Goal: Task Accomplishment & Management: Use online tool/utility

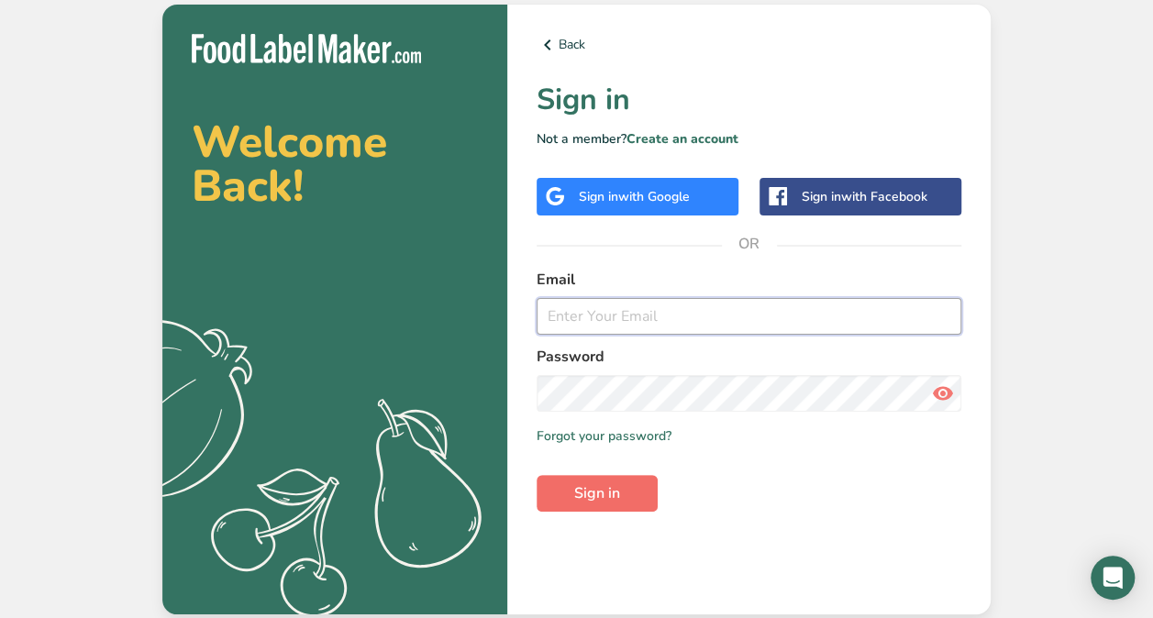
type input "[PERSON_NAME][EMAIL_ADDRESS][DOMAIN_NAME]"
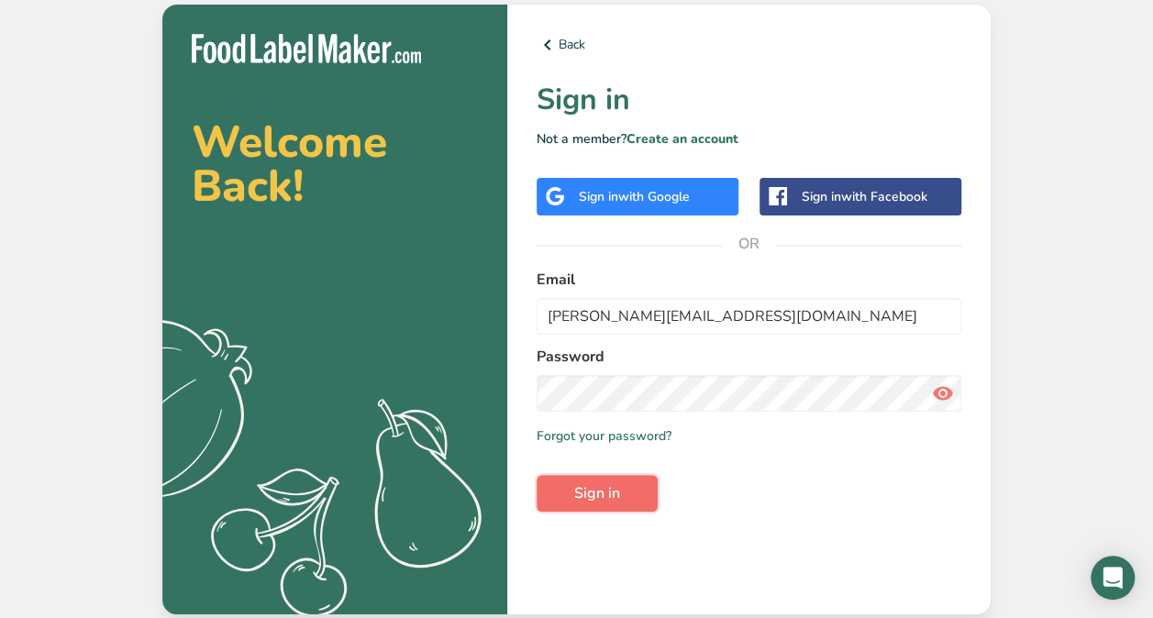
click at [602, 493] on span "Sign in" at bounding box center [597, 493] width 46 height 22
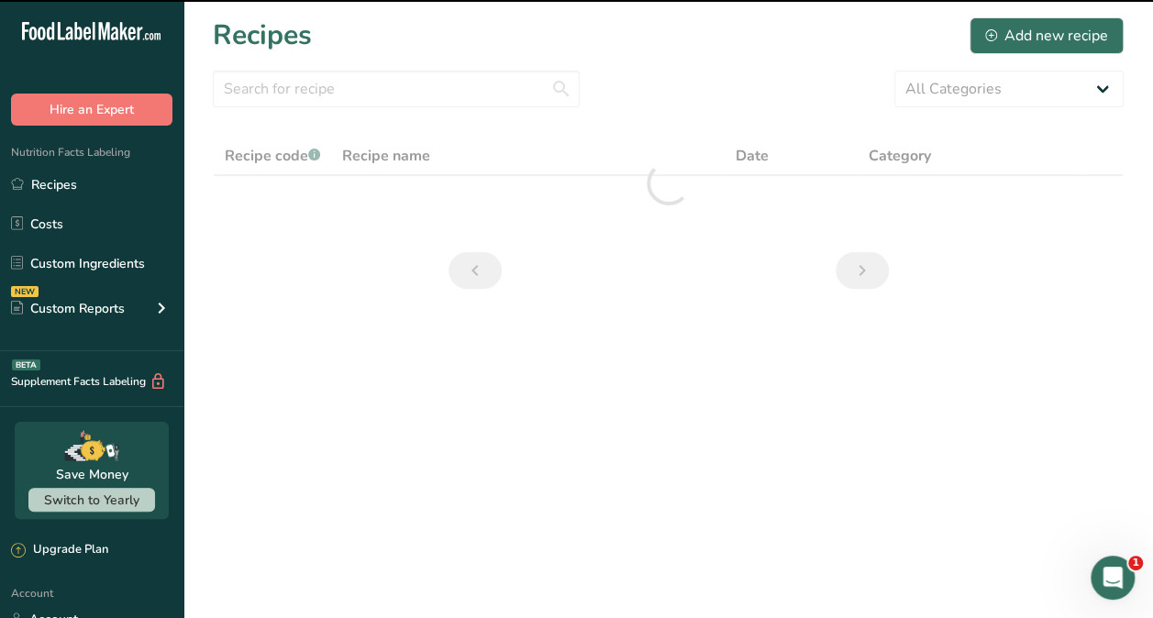
click at [602, 493] on main "Recipes Add new recipe All Categories Recipe code .a-a{fill:#347362;}.b-a{fill:…" at bounding box center [576, 309] width 1153 height 618
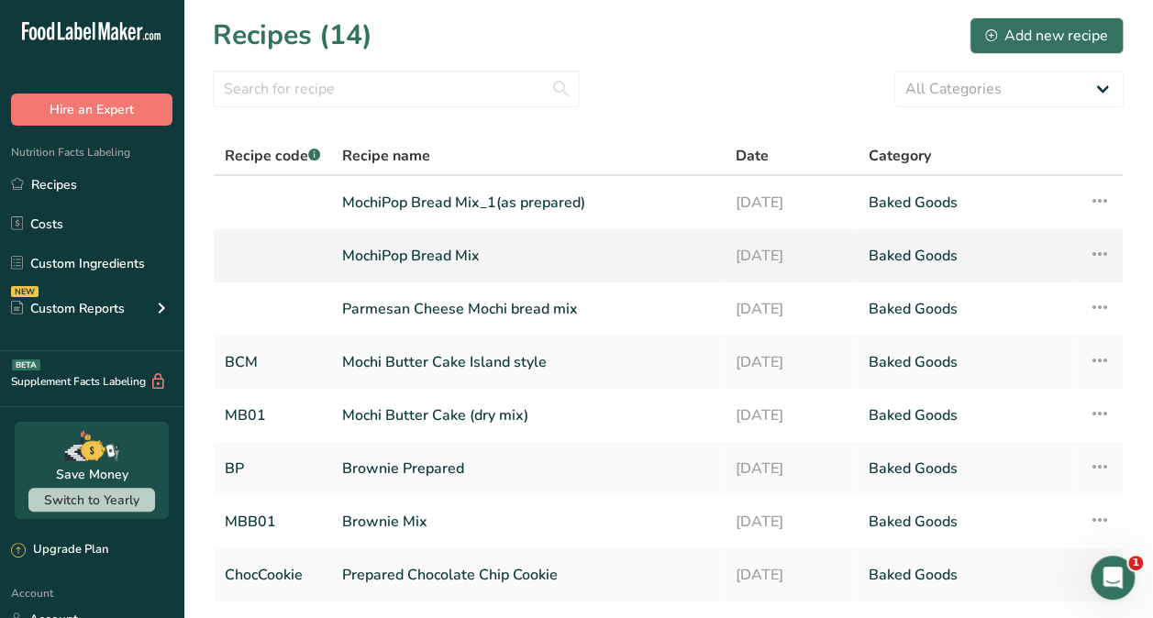
click at [433, 253] on link "MochiPop Bread Mix" at bounding box center [527, 256] width 371 height 39
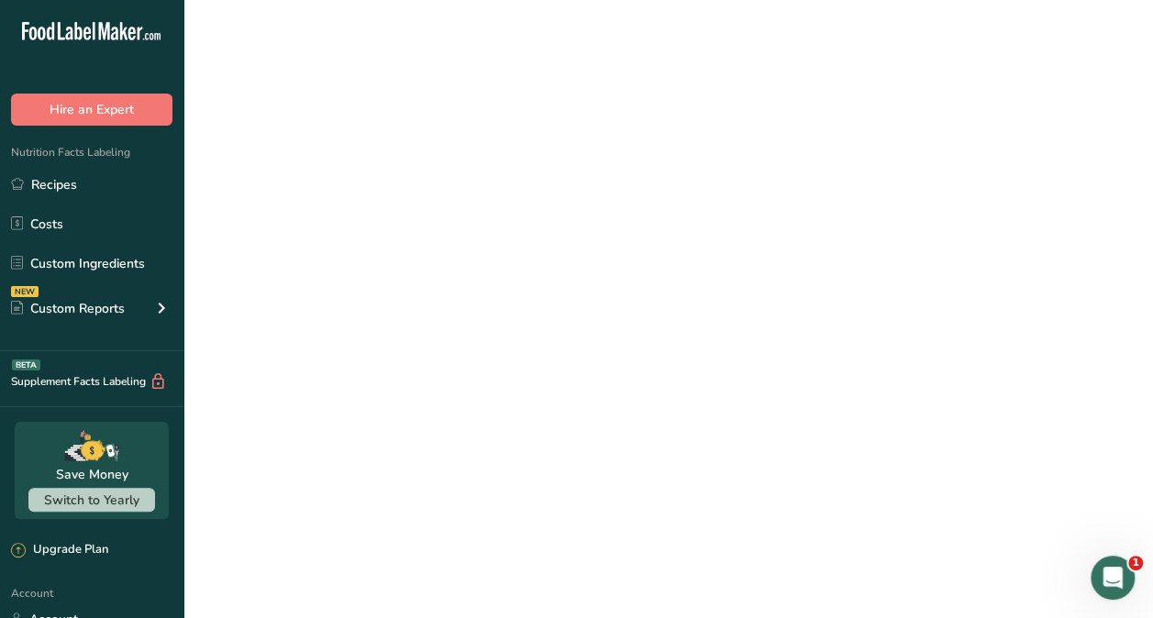
click at [433, 253] on link "MochiPop Bread Mix" at bounding box center [527, 256] width 371 height 39
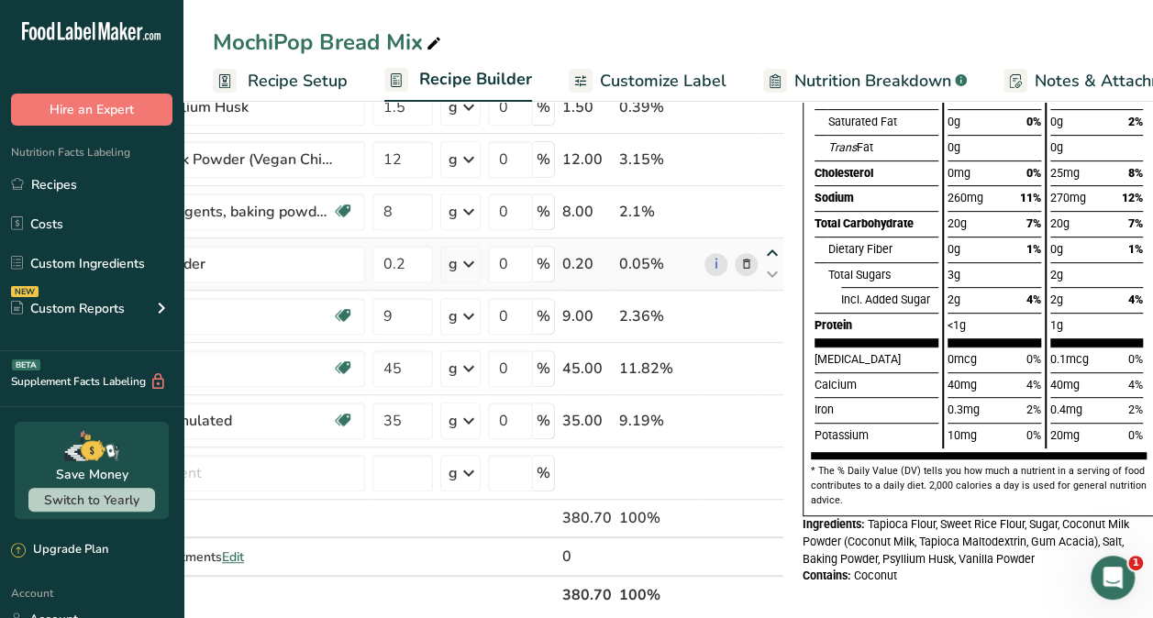
scroll to position [0, 164]
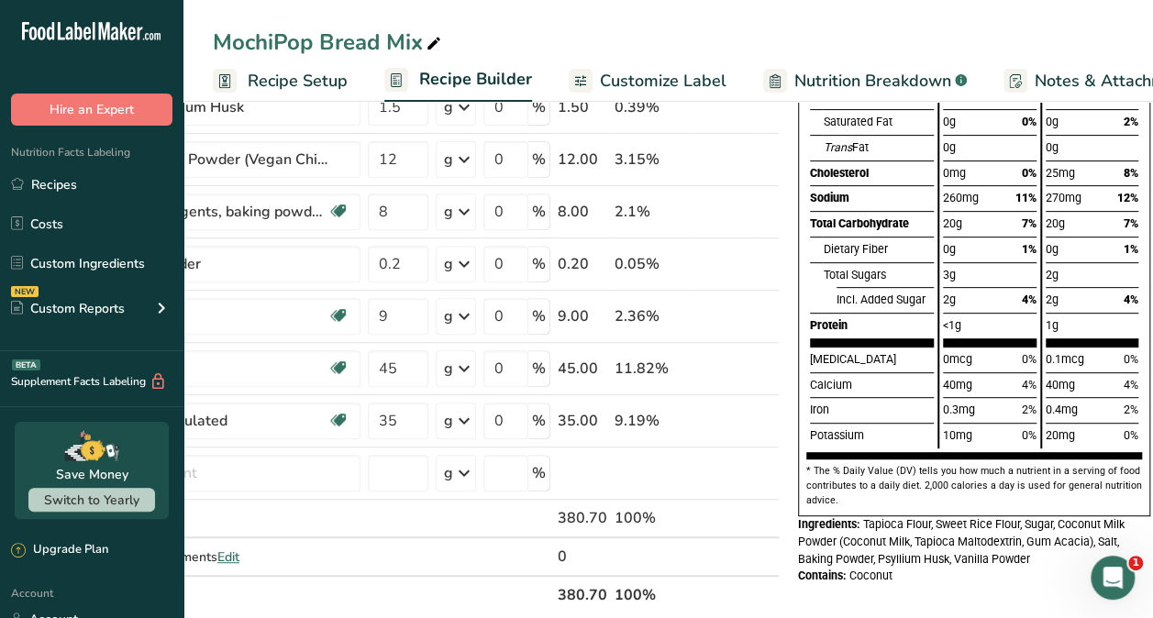
drag, startPoint x: 925, startPoint y: 515, endPoint x: 937, endPoint y: 517, distance: 13.0
click at [937, 516] on div "Nutrition Facts about 16 servings Serving Size 2 Tbsp. Bread Mix (24g) Calories…" at bounding box center [974, 194] width 352 height 645
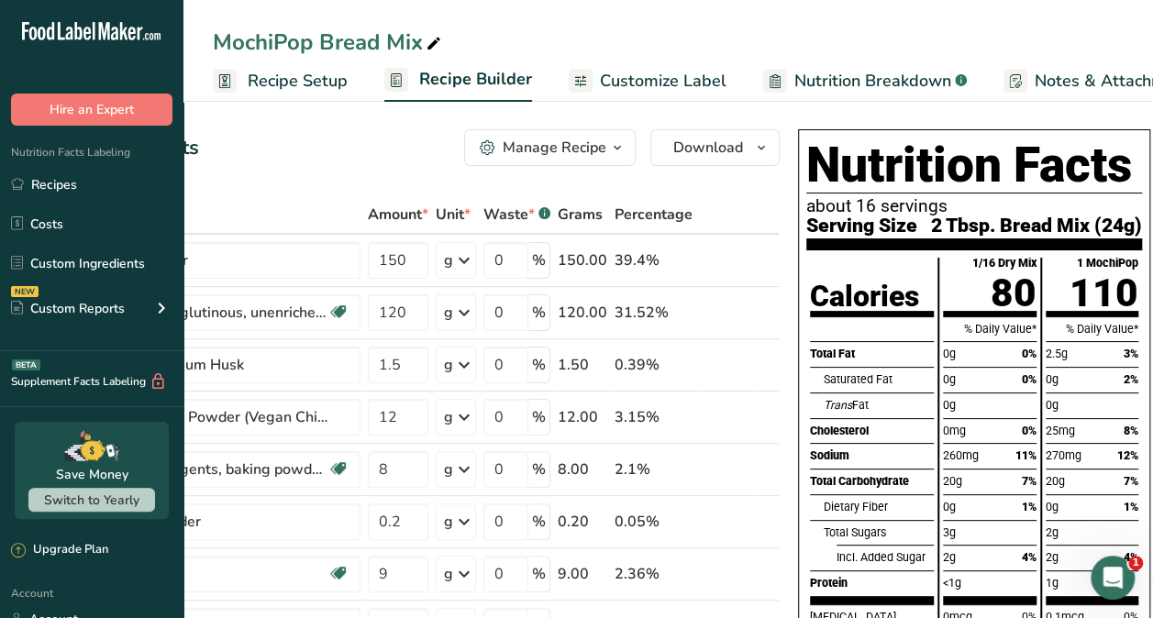
scroll to position [0, 0]
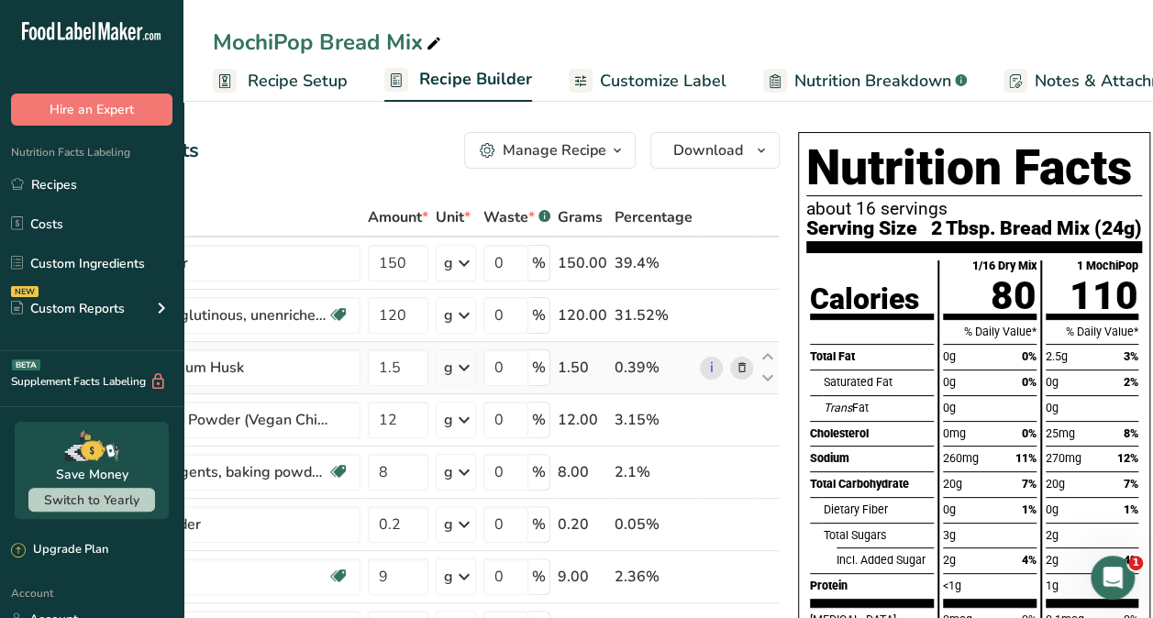
click at [506, 393] on td "0 %" at bounding box center [517, 368] width 74 height 52
click at [687, 90] on span "Customize Label" at bounding box center [663, 81] width 127 height 25
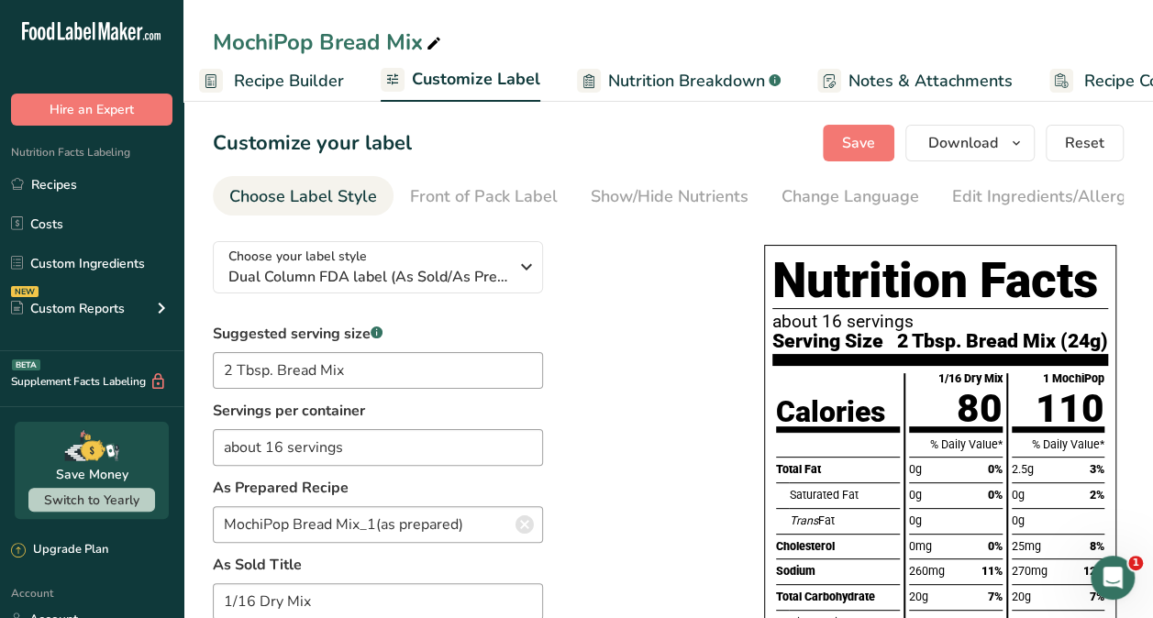
scroll to position [0, 259]
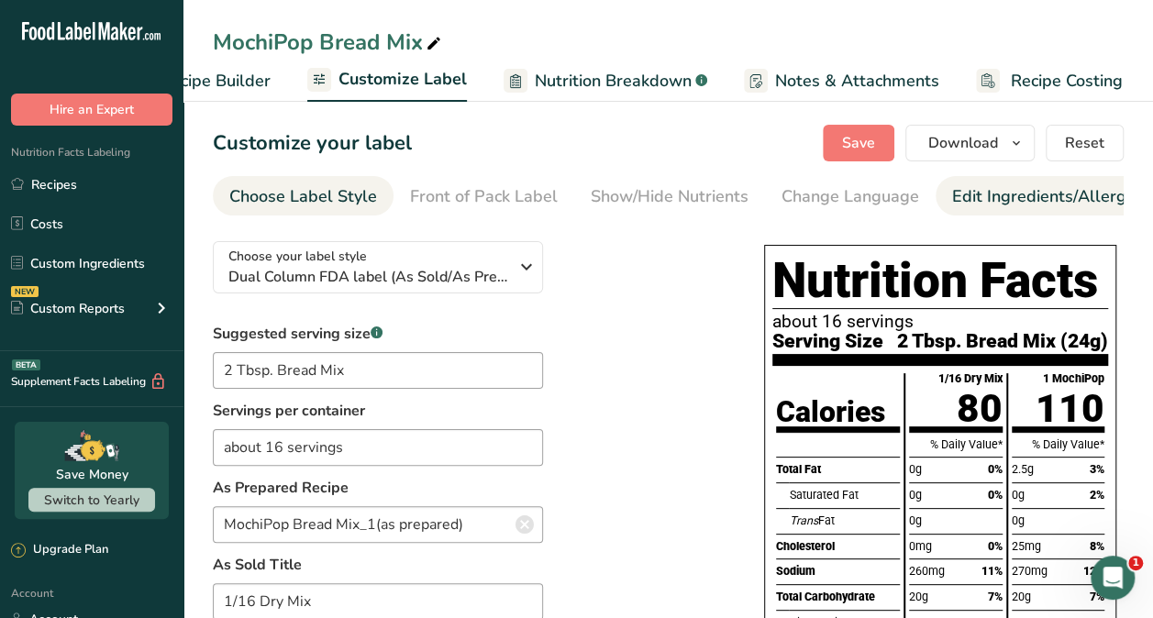
click at [1005, 205] on div "Edit Ingredients/Allergens List" at bounding box center [1068, 196] width 233 height 25
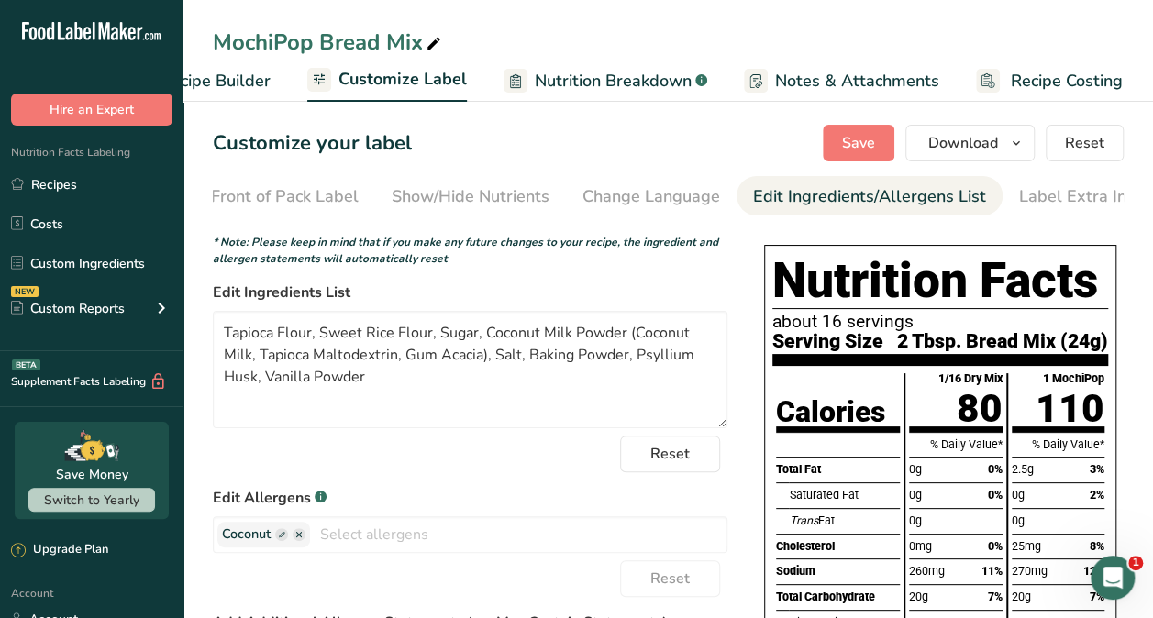
scroll to position [0, 218]
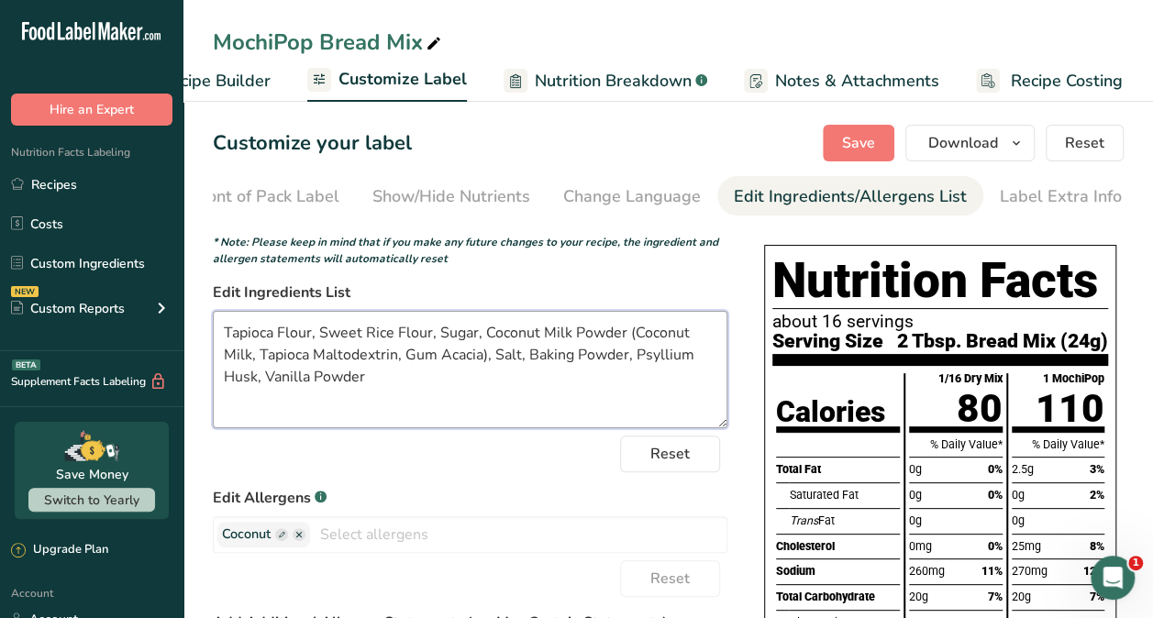
click at [437, 337] on textarea "Tapioca Flour, Sweet Rice Flour, Sugar, Coconut Milk Powder (Coconut Milk, Tapi…" at bounding box center [470, 369] width 515 height 117
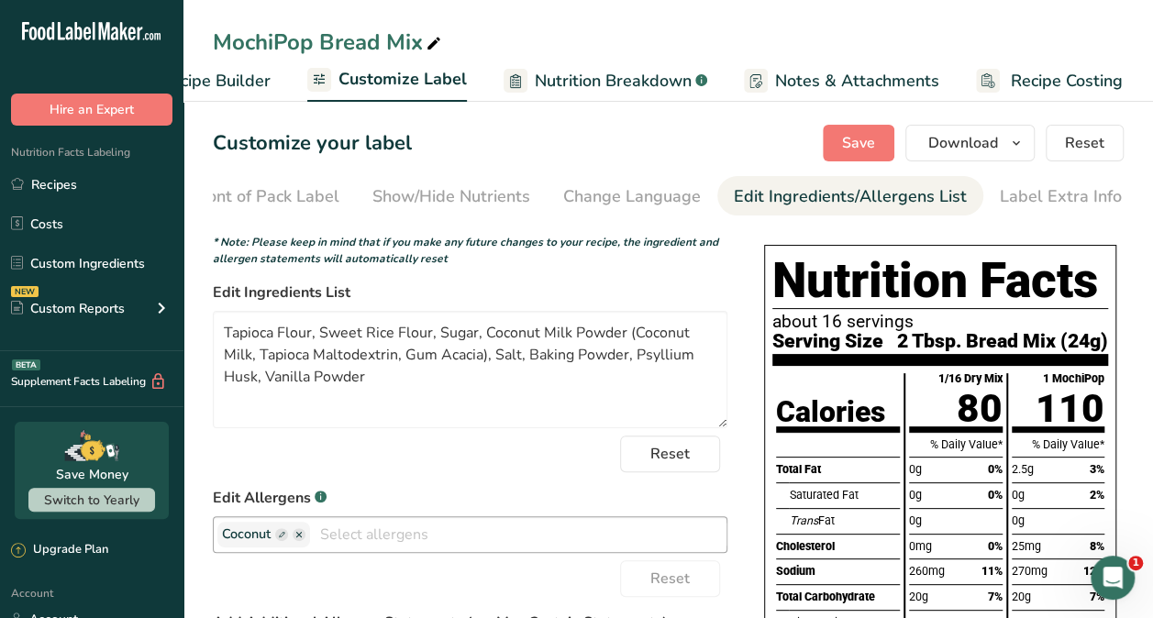
click at [298, 537] on icon "button" at bounding box center [299, 535] width 6 height 6
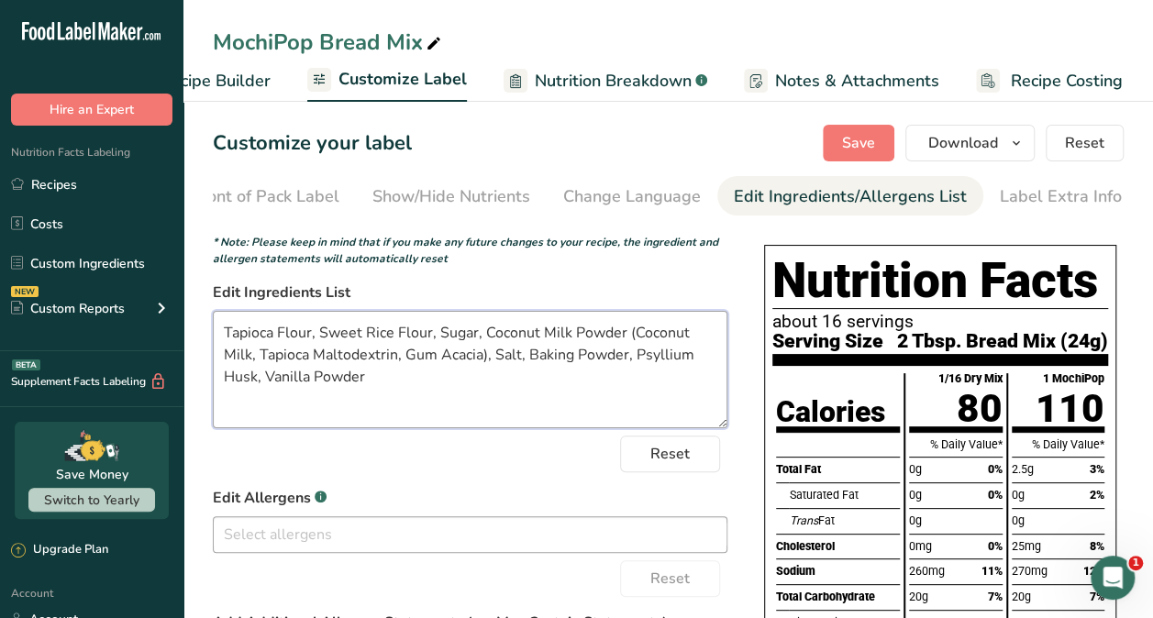
click at [429, 343] on textarea "Tapioca Flour, Sweet Rice Flour, Sugar, Coconut Milk Powder (Coconut Milk, Tapi…" at bounding box center [470, 369] width 515 height 117
type textarea "Tapioca Flour, Sweet Rice Flour, Modified Tapioca Starch, Sugar, Coconut Milk P…"
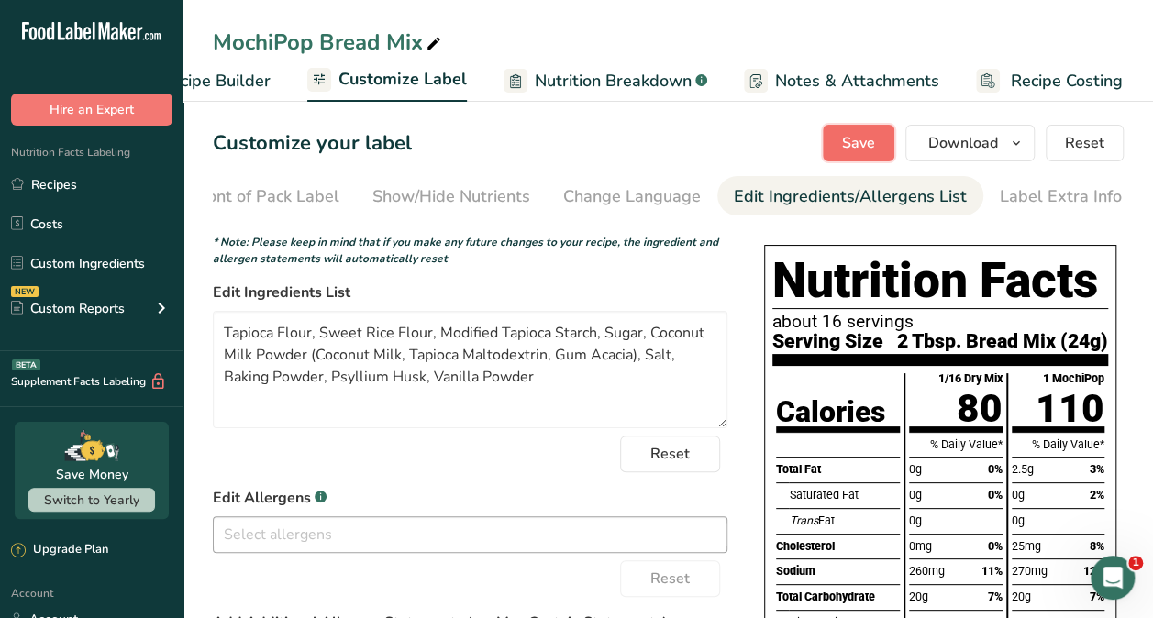
click at [853, 149] on span "Save" at bounding box center [858, 143] width 33 height 22
click at [1116, 582] on icon "Open Intercom Messenger" at bounding box center [1110, 575] width 30 height 30
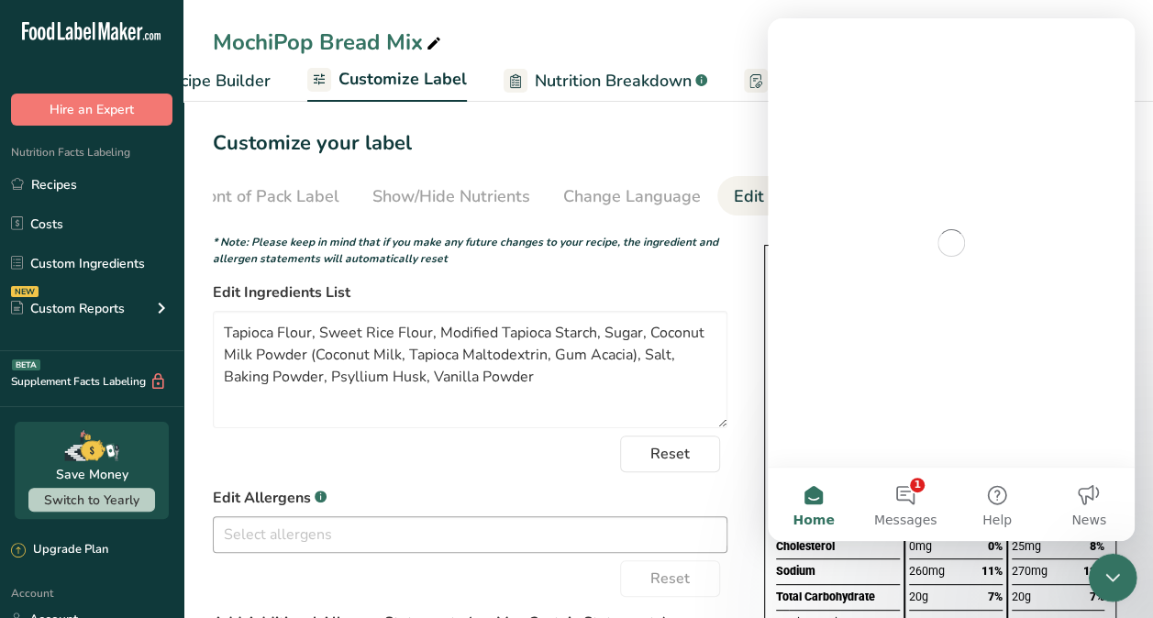
scroll to position [0, 0]
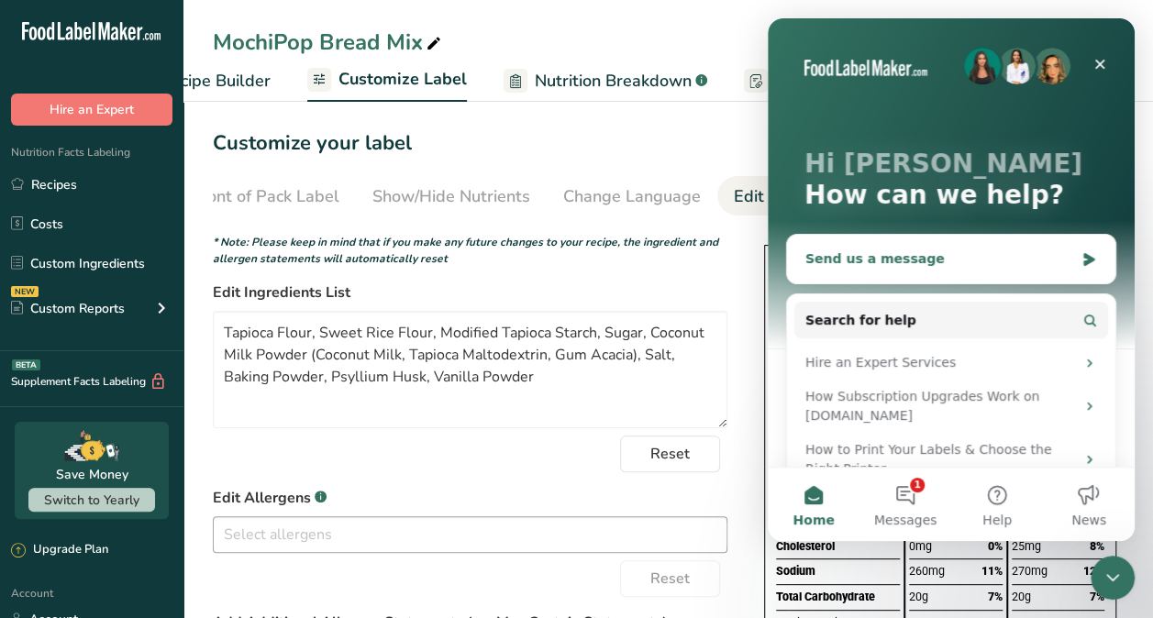
click at [877, 246] on div "Send us a message" at bounding box center [951, 259] width 328 height 49
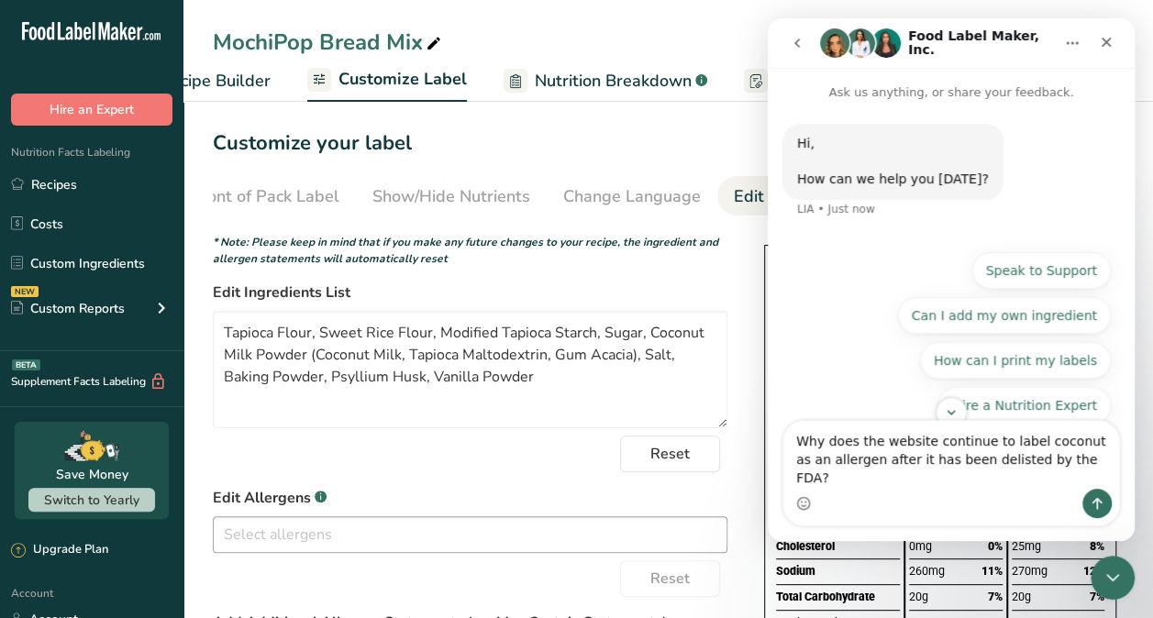
type textarea "Why does the website continue to label coconut as an allergen after it has been…"
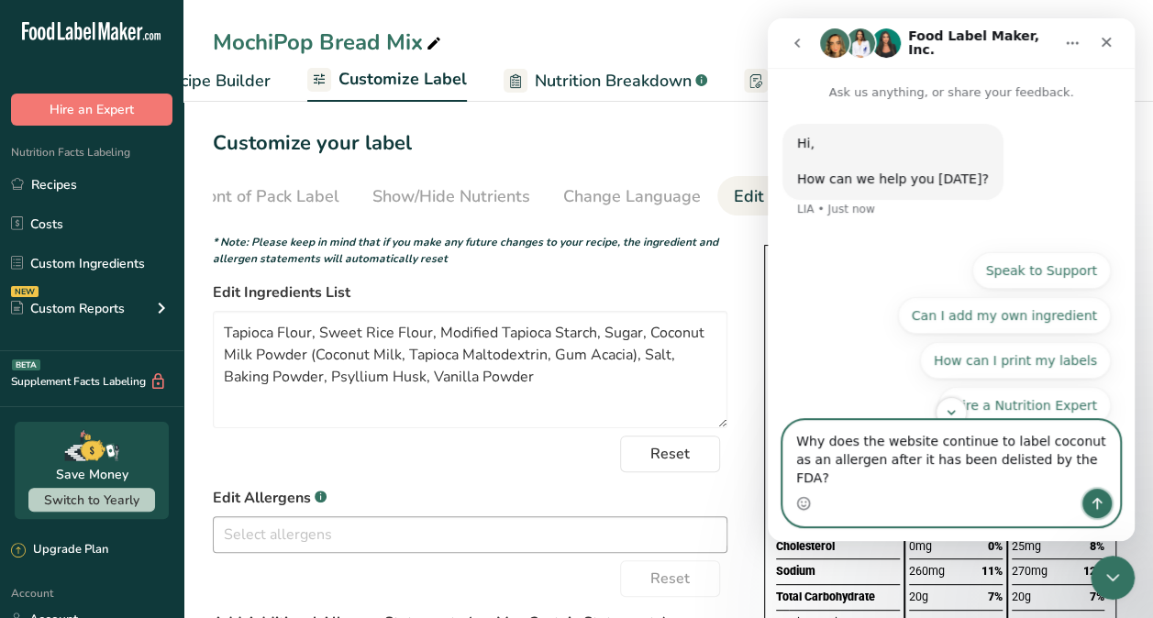
click at [1105, 506] on button "Send a message…" at bounding box center [1096, 503] width 29 height 29
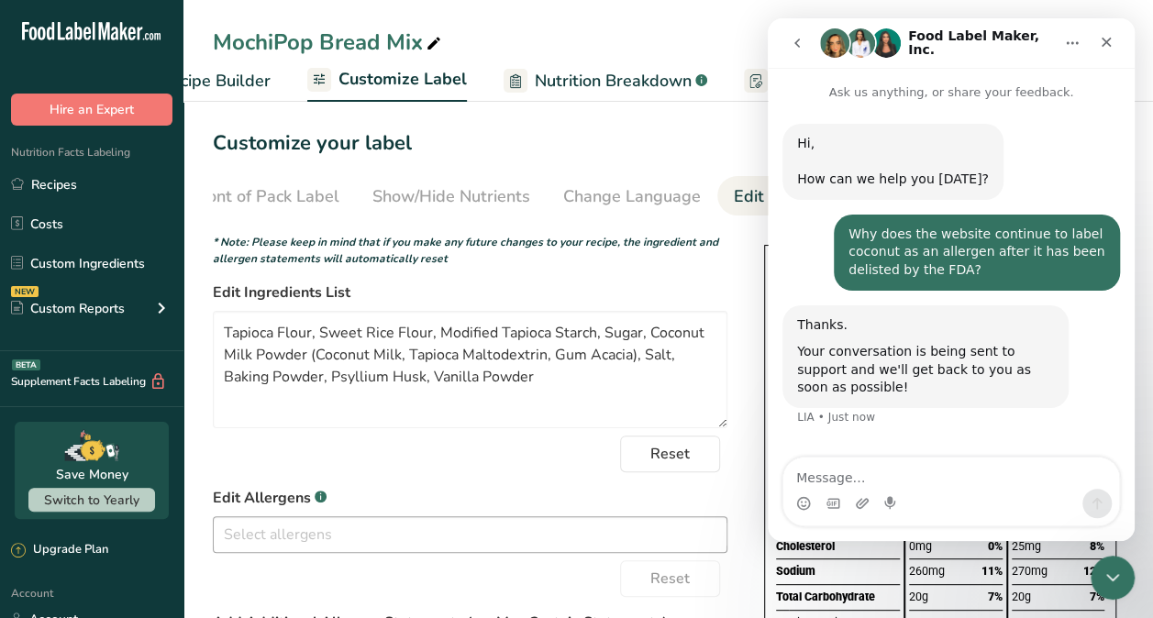
scroll to position [39, 0]
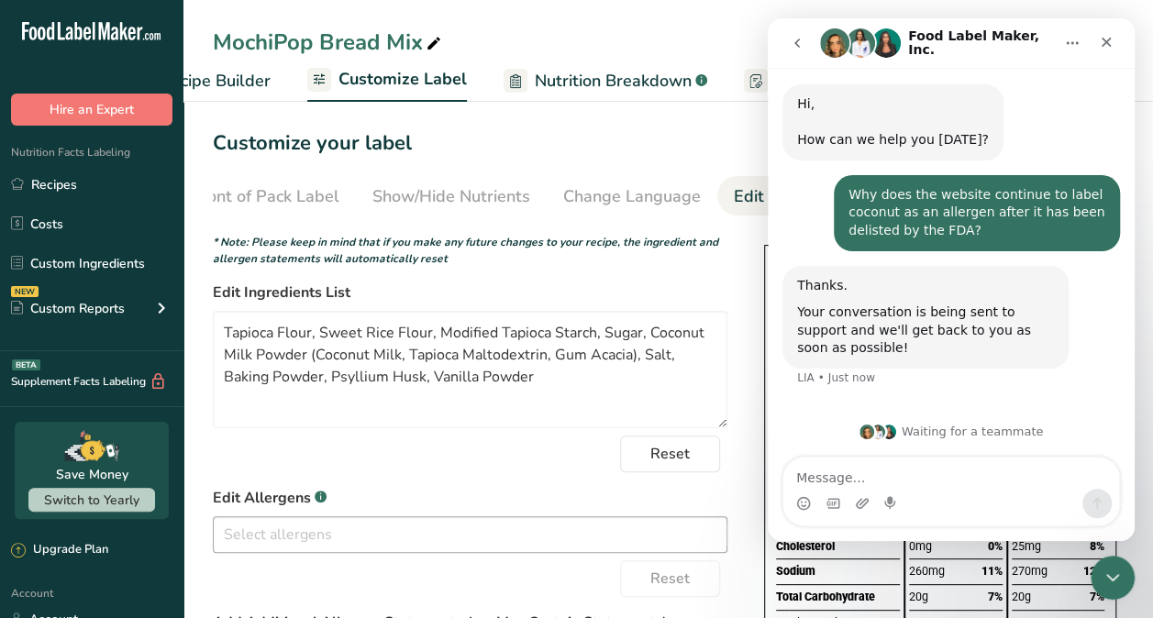
click at [537, 477] on form "* Note: Please keep in mind that if you make any future changes to your recipe,…" at bounding box center [470, 539] width 515 height 610
click at [726, 284] on form "* Note: Please keep in mind that if you make any future changes to your recipe,…" at bounding box center [470, 539] width 515 height 610
click at [1120, 44] on div "Close" at bounding box center [1106, 42] width 33 height 33
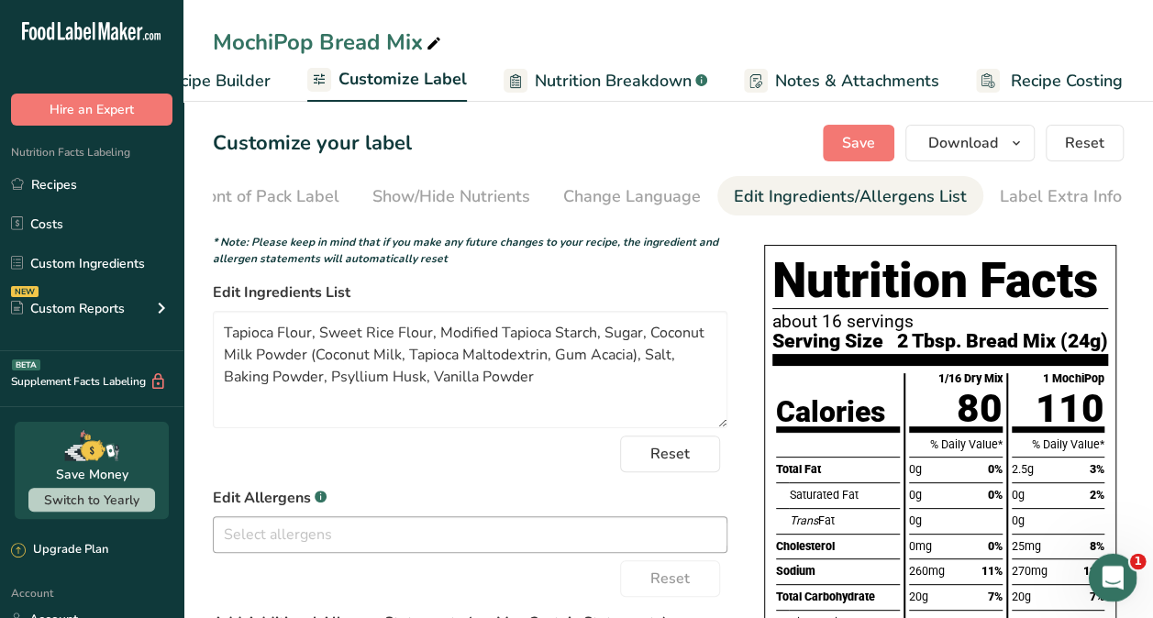
click at [1102, 570] on icon "Open Intercom Messenger" at bounding box center [1110, 575] width 30 height 30
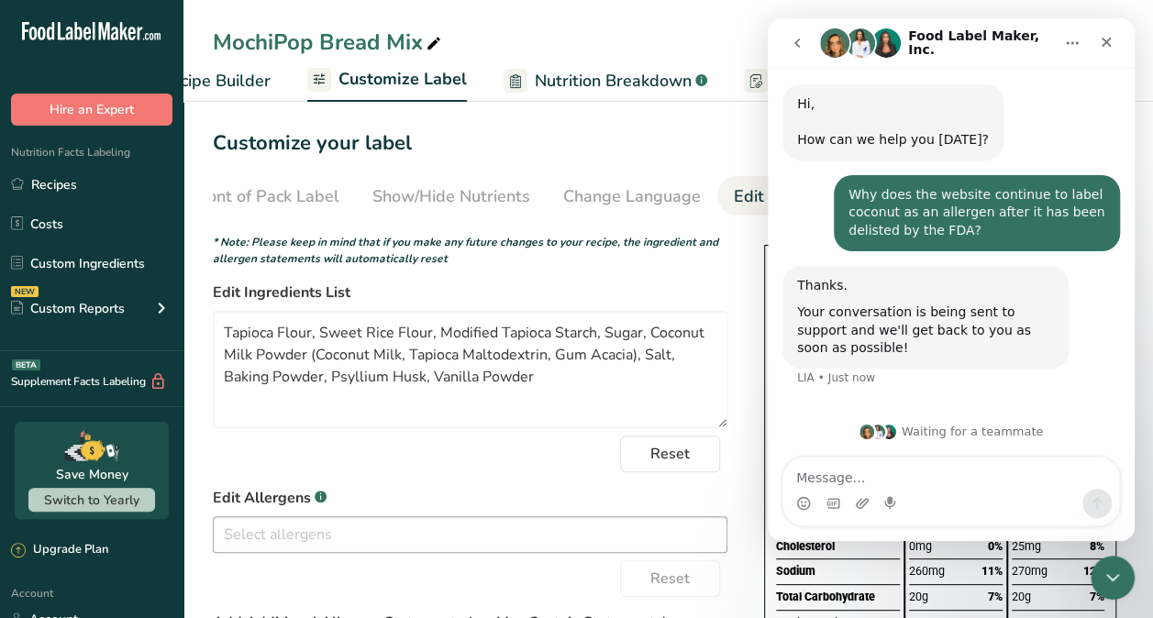
click at [670, 35] on div "MochiPop Bread Mix" at bounding box center [667, 42] width 969 height 33
click at [1112, 48] on icon "Close" at bounding box center [1106, 42] width 15 height 15
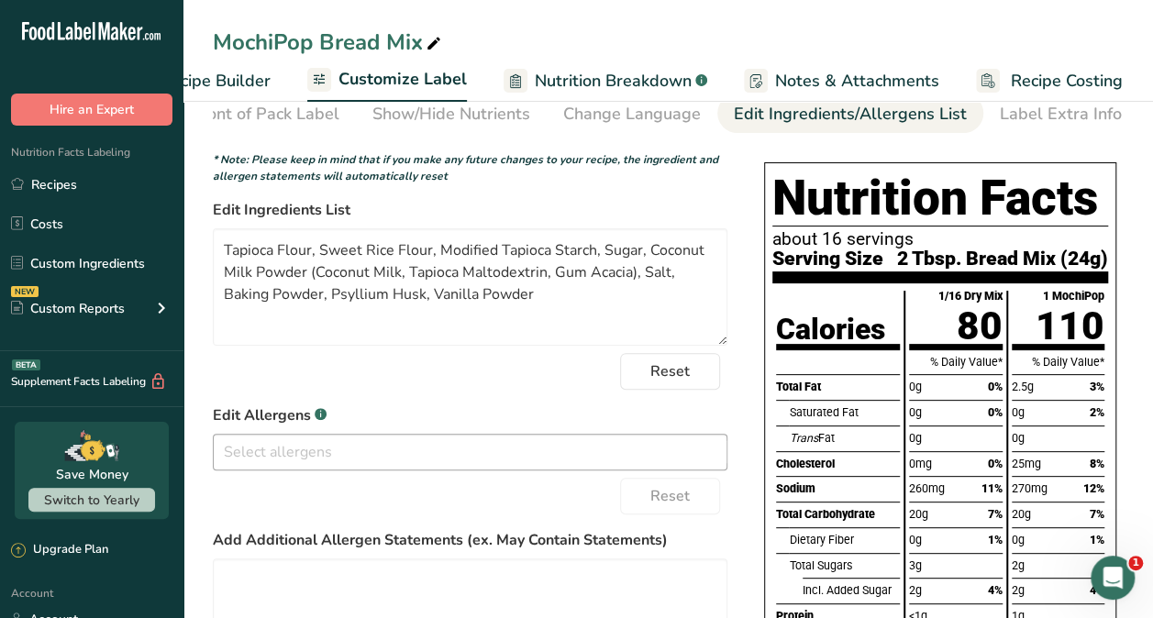
scroll to position [0, 0]
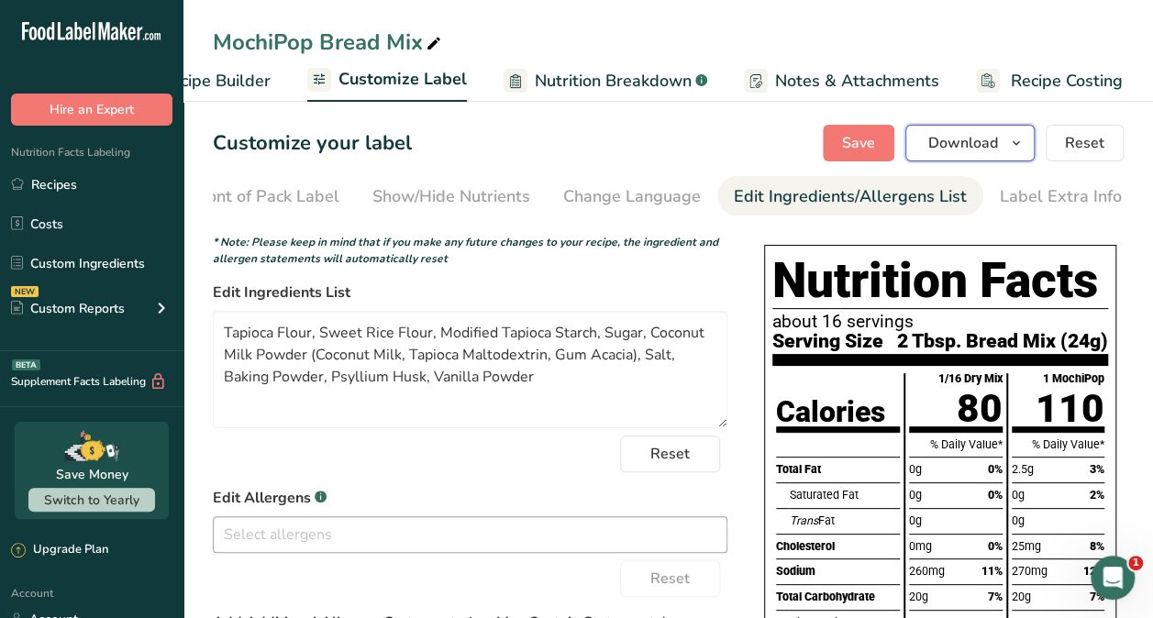
click at [1011, 152] on icon "button" at bounding box center [1016, 143] width 15 height 23
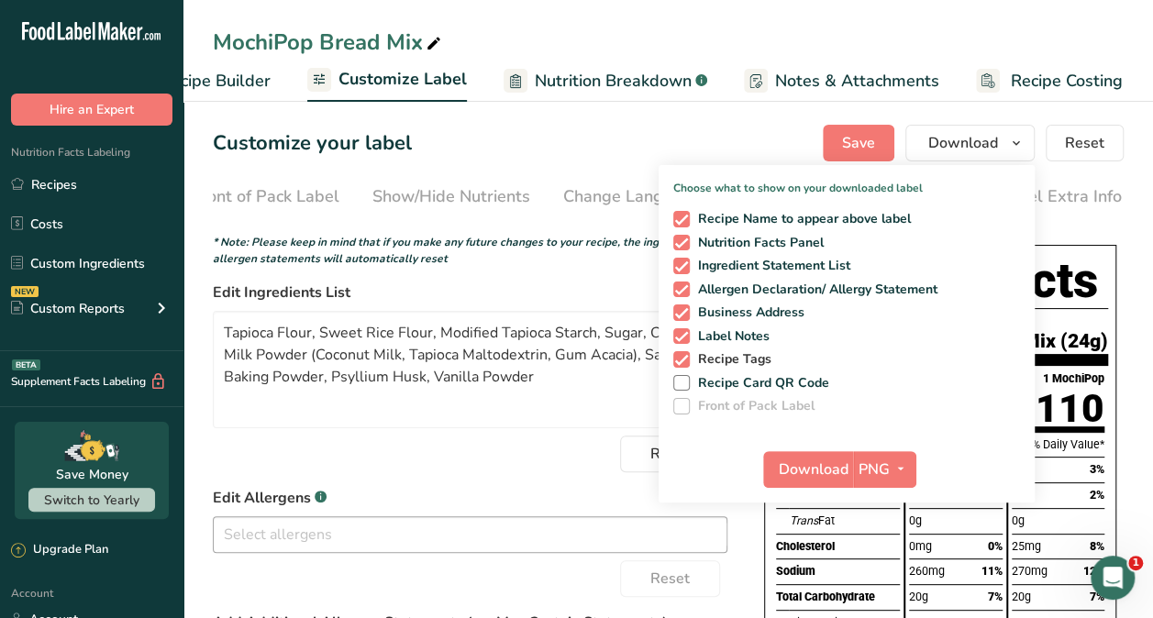
click at [693, 353] on span "Recipe Tags" at bounding box center [731, 359] width 83 height 17
click at [685, 353] on input "Recipe Tags" at bounding box center [679, 359] width 12 height 12
checkbox input "false"
click at [688, 338] on span at bounding box center [681, 336] width 17 height 17
click at [685, 338] on input "Label Notes" at bounding box center [679, 336] width 12 height 12
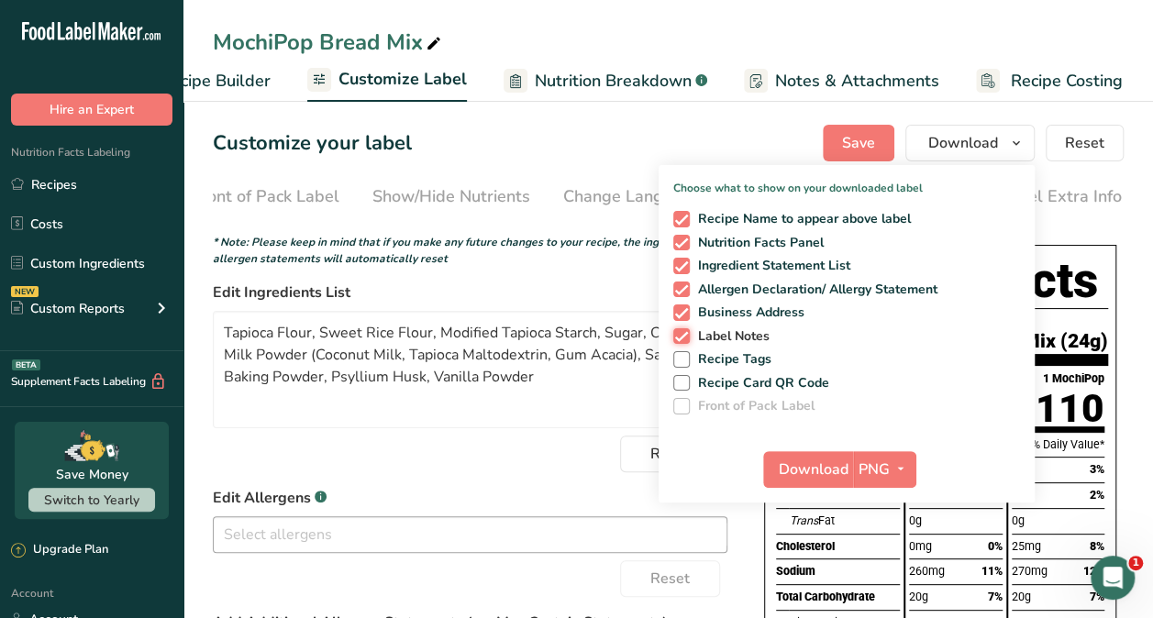
checkbox input "false"
click at [689, 312] on span at bounding box center [681, 313] width 17 height 17
click at [685, 312] on input "Business Address" at bounding box center [679, 312] width 12 height 12
click at [682, 305] on span at bounding box center [681, 313] width 17 height 17
click at [682, 306] on input "Business Address" at bounding box center [679, 312] width 12 height 12
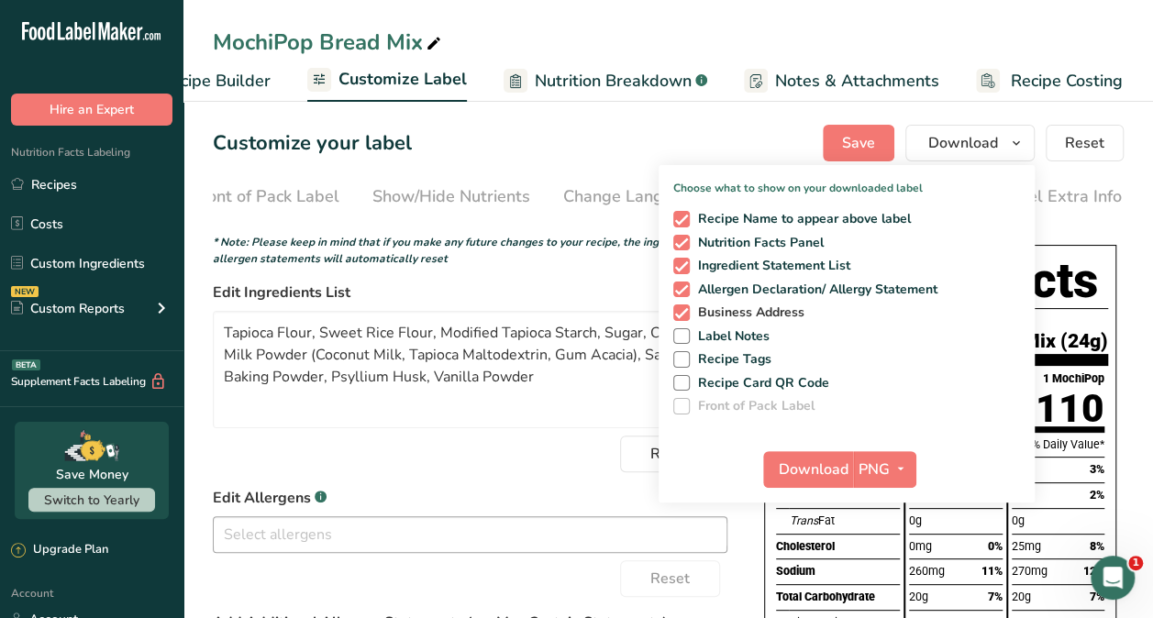
click at [684, 311] on span at bounding box center [681, 313] width 17 height 17
click at [684, 311] on input "Business Address" at bounding box center [679, 312] width 12 height 12
checkbox input "false"
click at [682, 292] on span at bounding box center [681, 290] width 17 height 17
click at [682, 292] on input "Allergen Declaration/ Allergy Statement" at bounding box center [679, 289] width 12 height 12
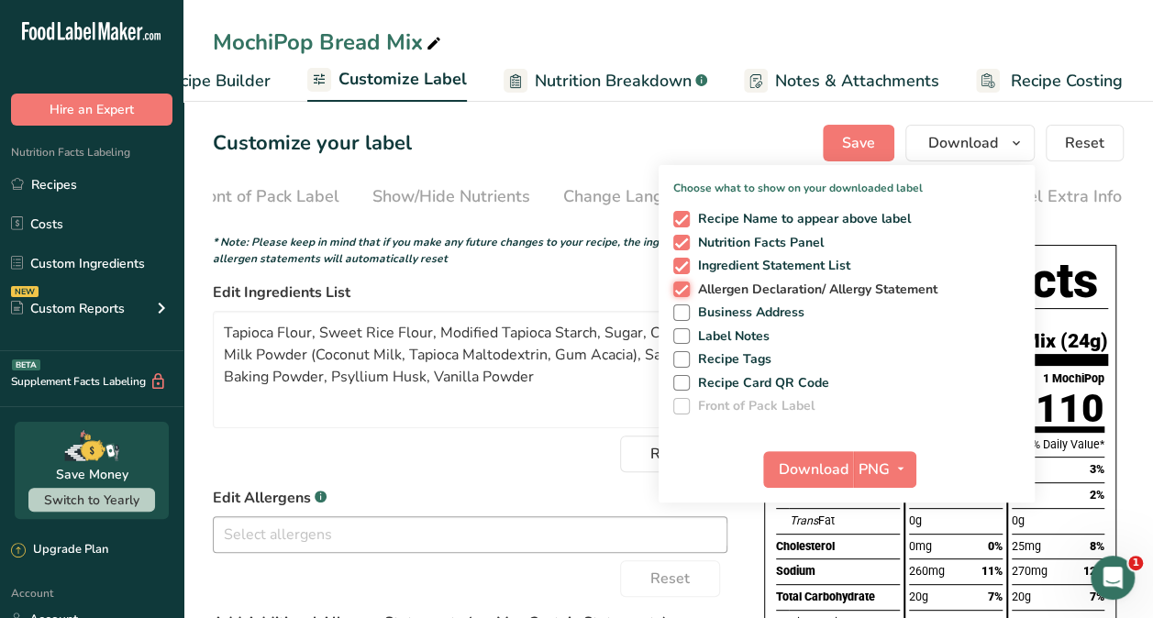
checkbox input "false"
click at [686, 224] on span at bounding box center [681, 219] width 17 height 17
click at [685, 224] on input "Recipe Name to appear above label" at bounding box center [679, 219] width 12 height 12
checkbox input "false"
click at [859, 475] on span "PNG" at bounding box center [874, 470] width 31 height 22
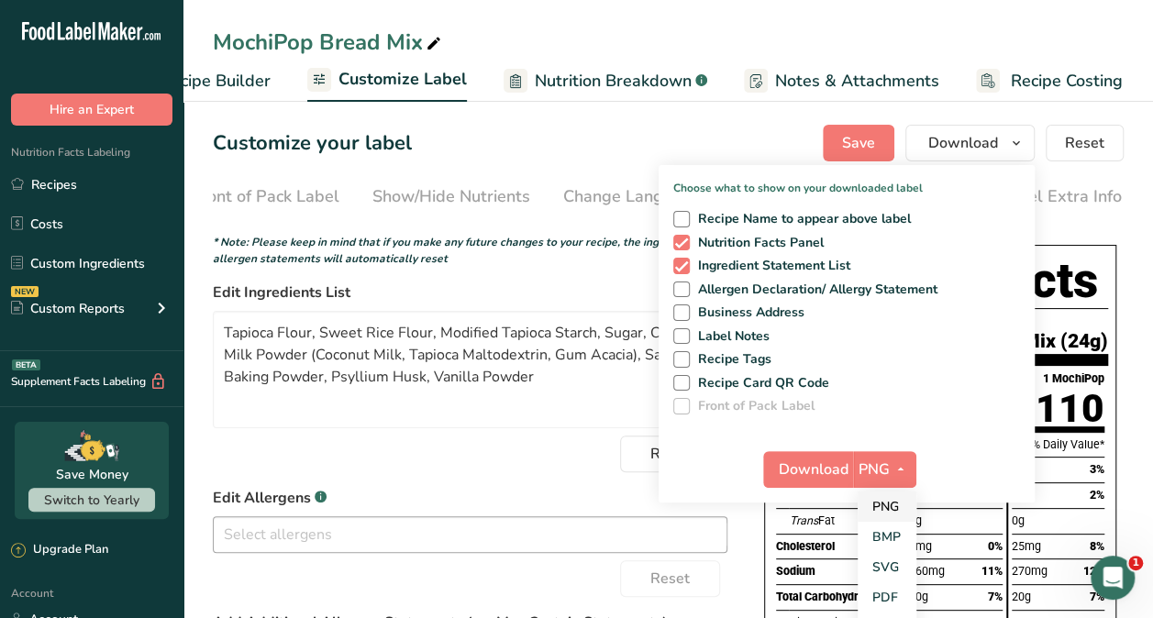
click at [892, 512] on link "PNG" at bounding box center [887, 507] width 59 height 30
click at [807, 475] on span "Download" at bounding box center [814, 470] width 70 height 22
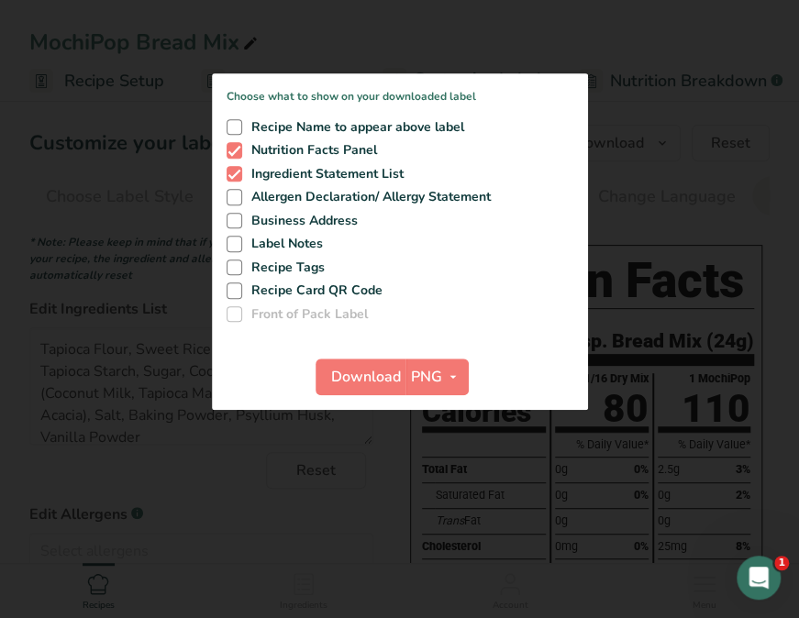
click at [675, 95] on div at bounding box center [399, 309] width 799 height 618
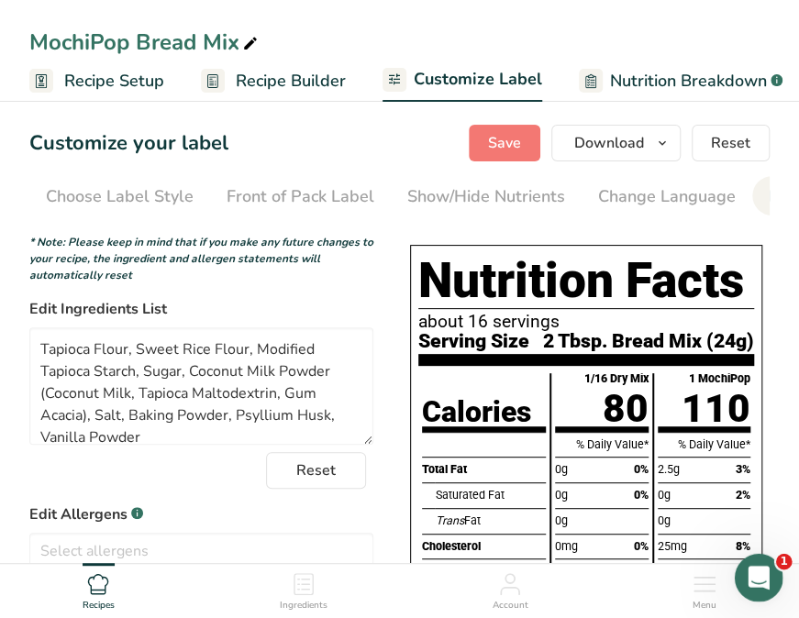
click at [756, 573] on icon "Open Intercom Messenger" at bounding box center [756, 575] width 30 height 30
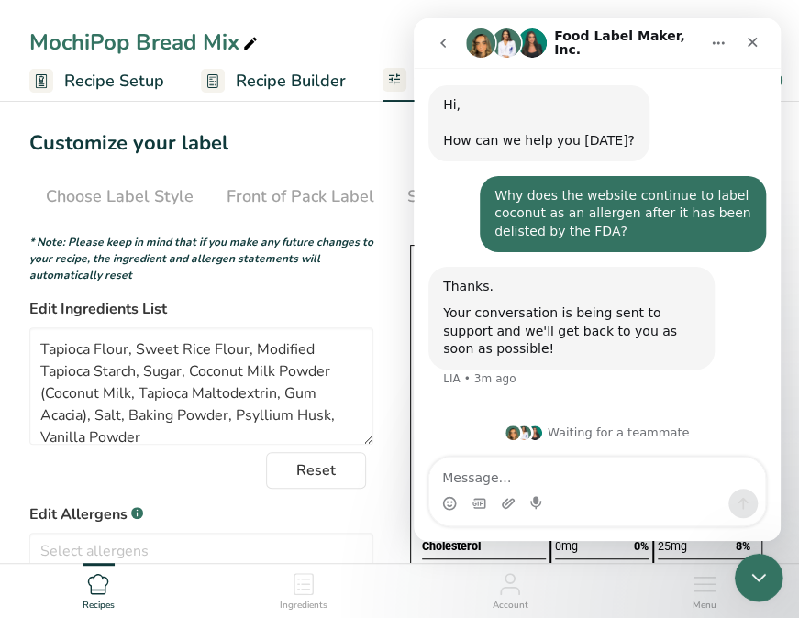
scroll to position [39, 0]
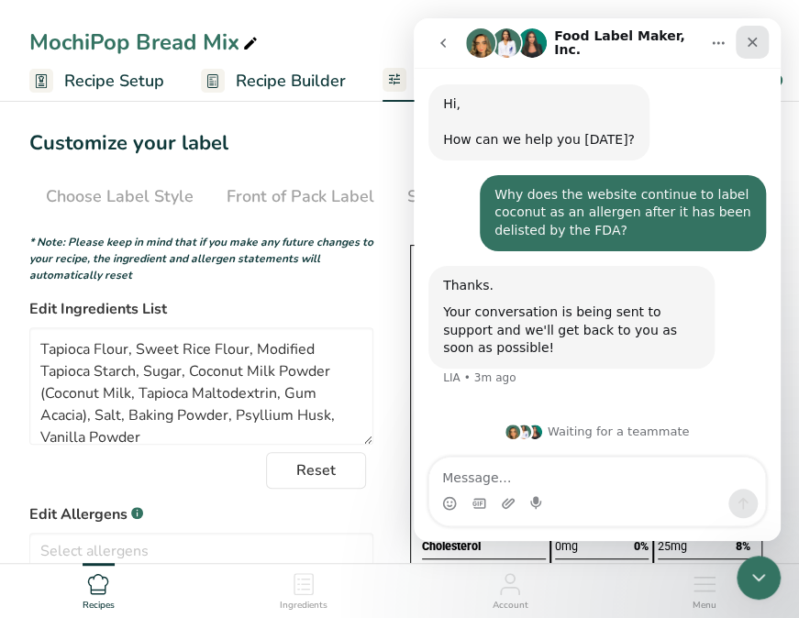
click at [757, 48] on icon "Close" at bounding box center [752, 42] width 15 height 15
